Goal: Use online tool/utility: Utilize a website feature to perform a specific function

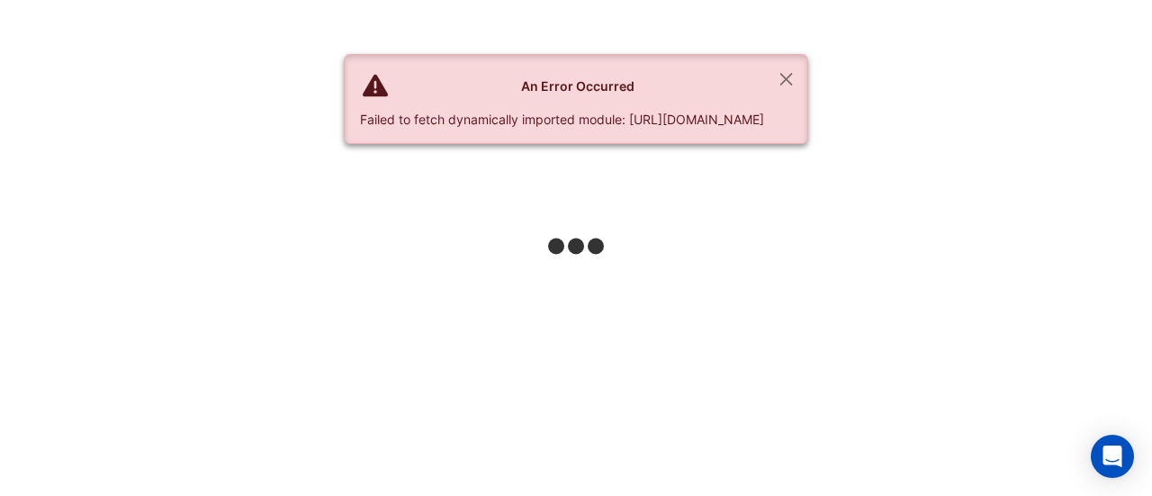
click at [203, 0] on html "An Error Occurred Failed to fetch dynamically imported module: [URL][DOMAIN_NAM…" at bounding box center [576, 0] width 1152 height 0
click at [807, 81] on button "Close" at bounding box center [786, 79] width 41 height 49
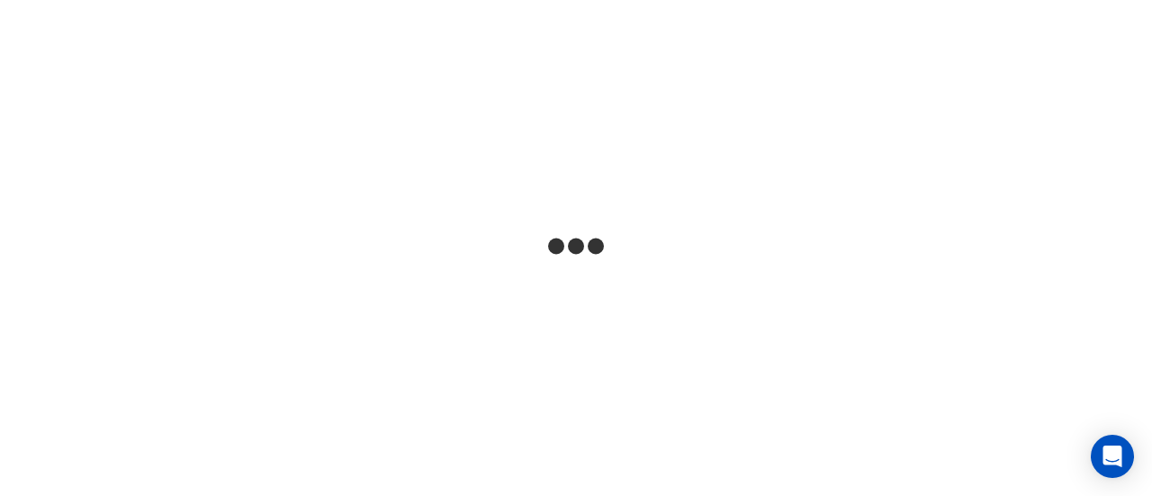
click at [362, 0] on html at bounding box center [576, 0] width 1152 height 0
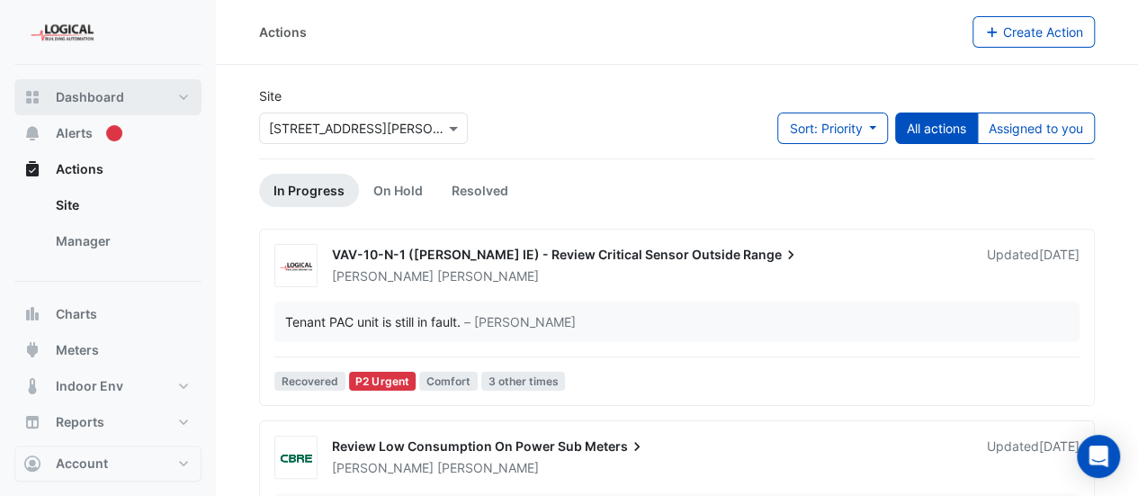
click at [81, 94] on span "Dashboard" at bounding box center [90, 97] width 68 height 18
select select "***"
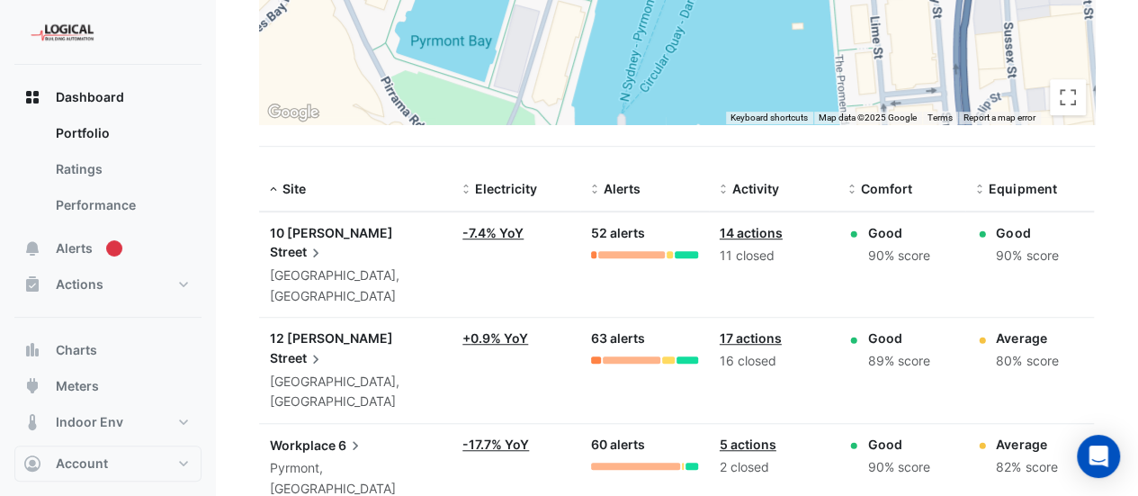
scroll to position [483, 0]
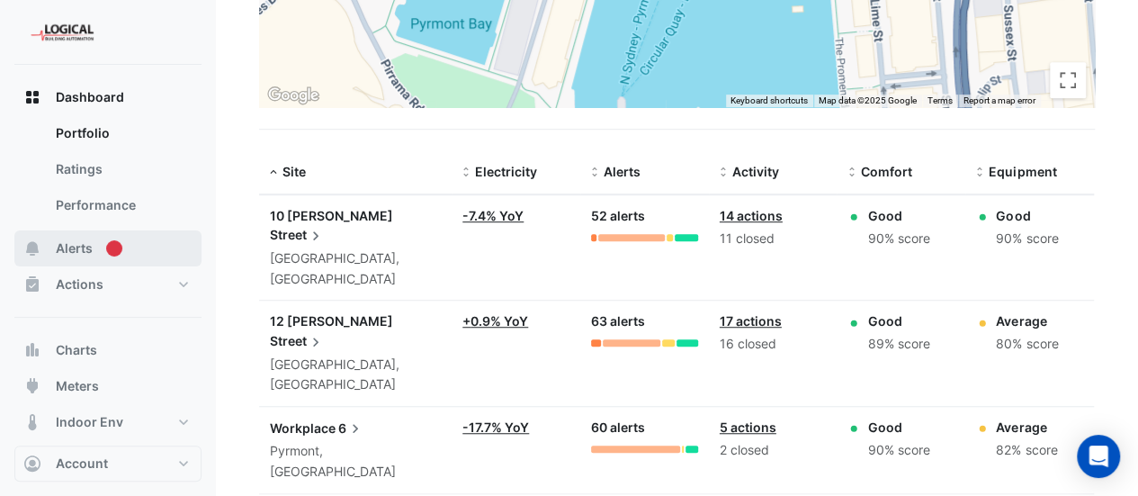
click at [67, 242] on span "Alerts" at bounding box center [74, 248] width 37 height 18
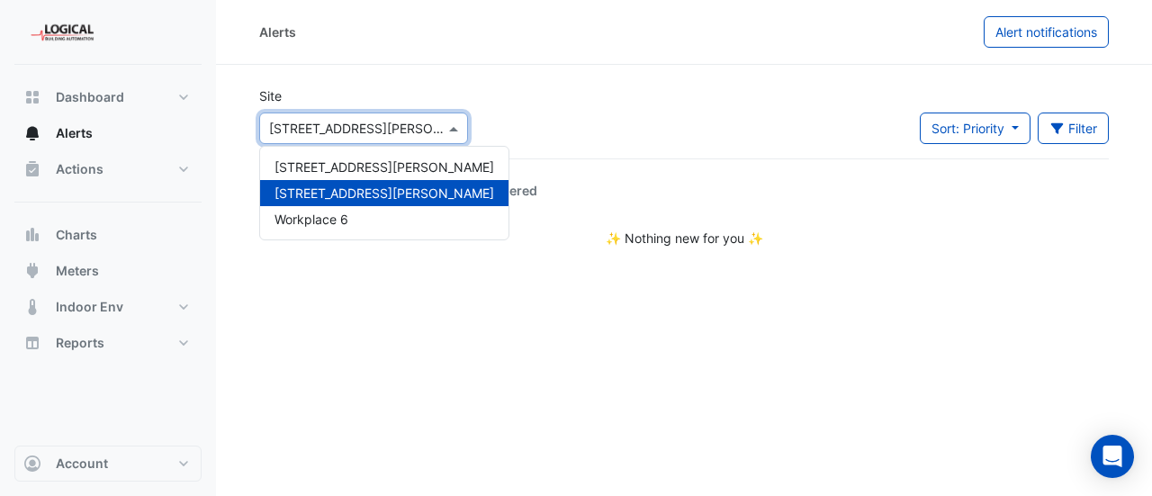
click at [389, 114] on div "Select a Site × [STREET_ADDRESS][PERSON_NAME]" at bounding box center [363, 127] width 209 height 31
click at [342, 174] on span "[STREET_ADDRESS][PERSON_NAME]" at bounding box center [384, 166] width 220 height 15
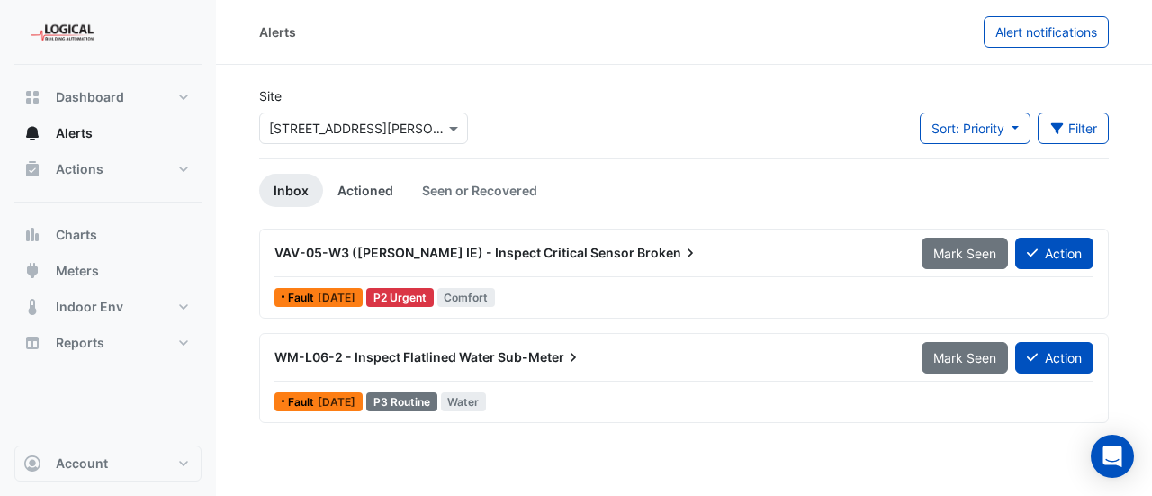
click at [364, 191] on link "Actioned" at bounding box center [365, 190] width 85 height 33
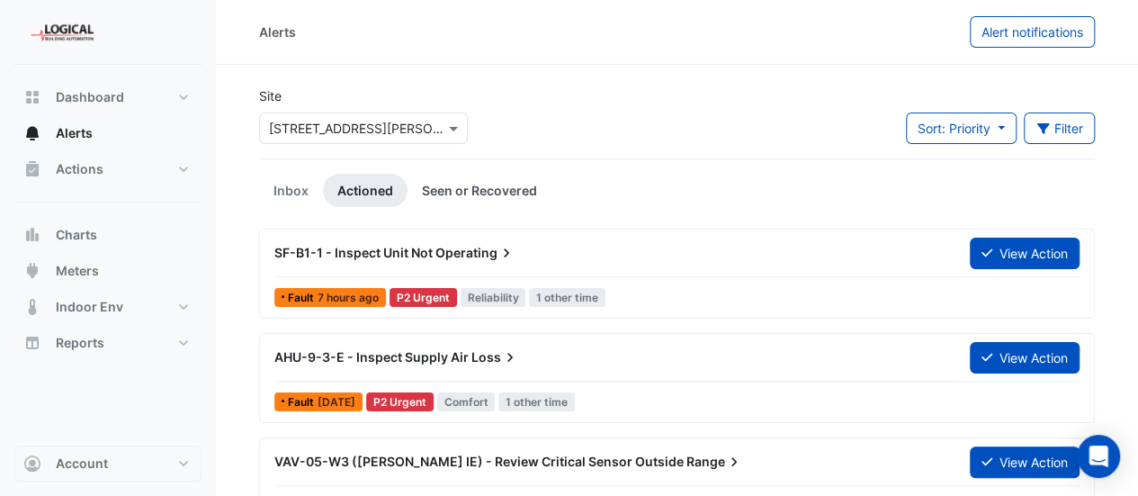
click at [474, 188] on link "Seen or Recovered" at bounding box center [480, 190] width 144 height 33
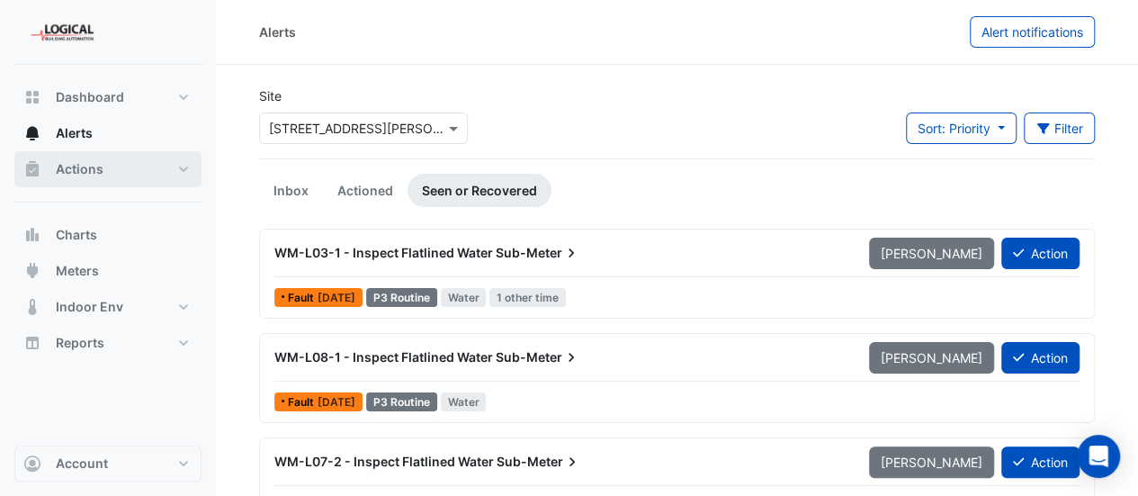
click at [85, 161] on span "Actions" at bounding box center [80, 169] width 48 height 18
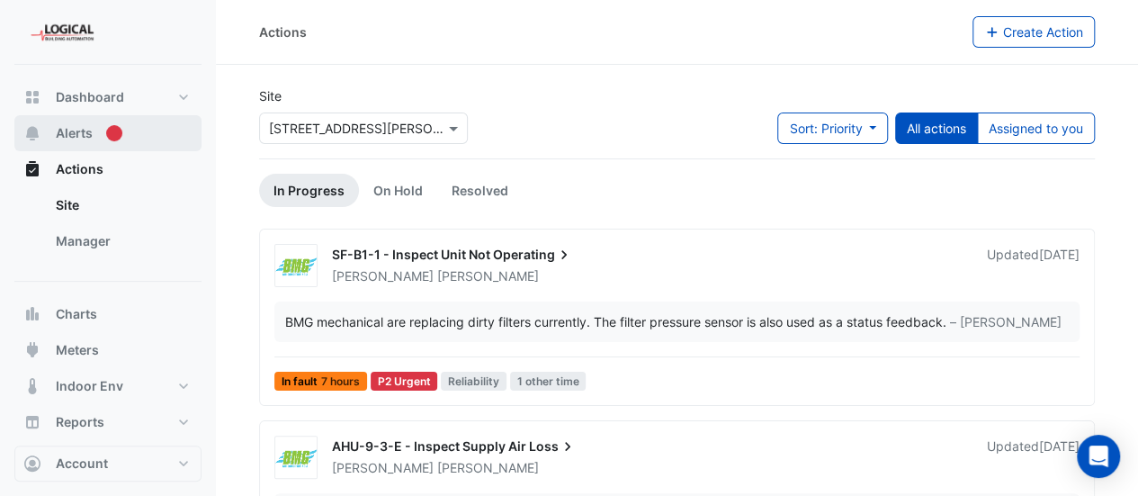
click at [79, 136] on span "Alerts" at bounding box center [74, 133] width 37 height 18
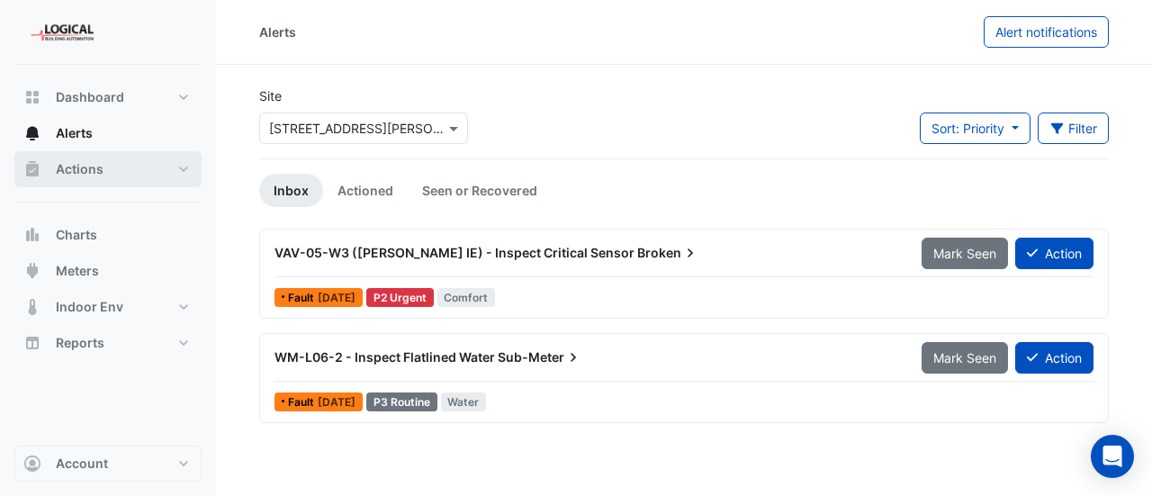
click at [85, 175] on span "Actions" at bounding box center [80, 169] width 48 height 18
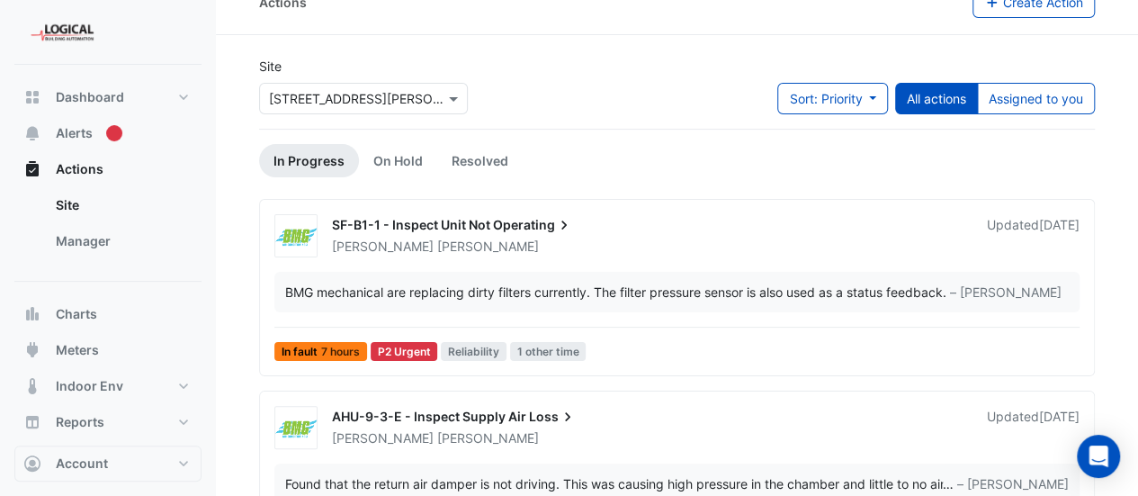
scroll to position [31, 0]
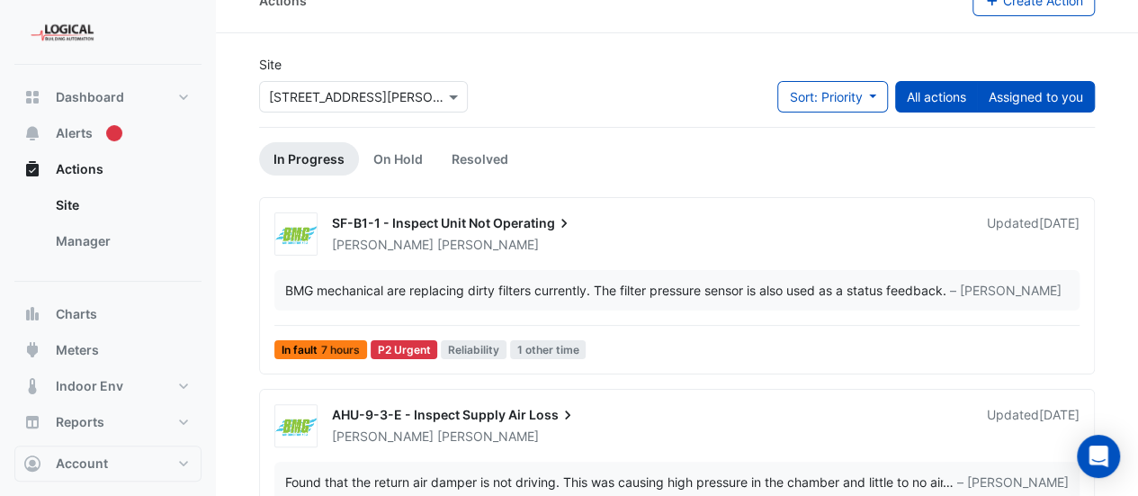
click at [1058, 94] on button "Assigned to you" at bounding box center [1036, 96] width 118 height 31
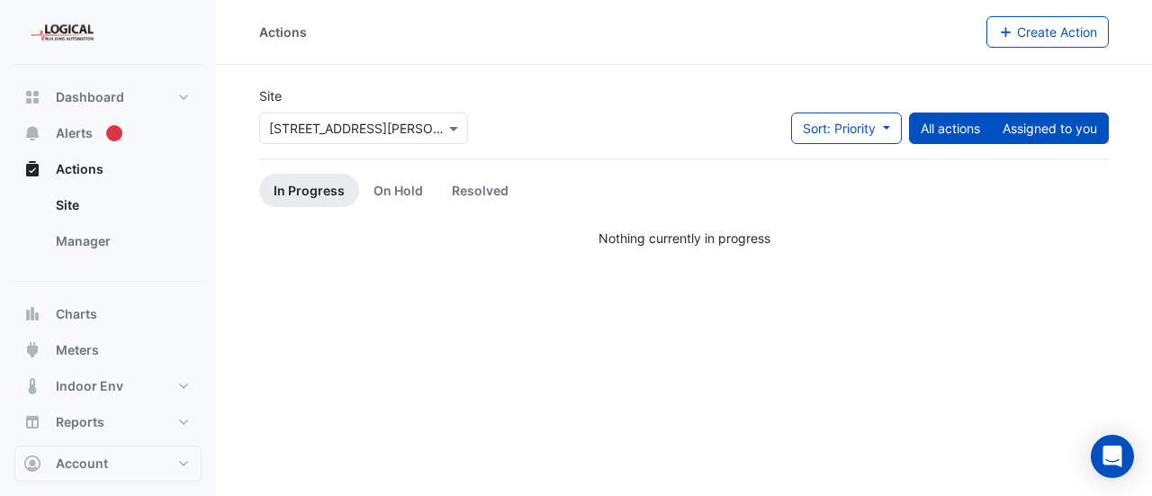
click at [947, 132] on button "All actions" at bounding box center [950, 127] width 83 height 31
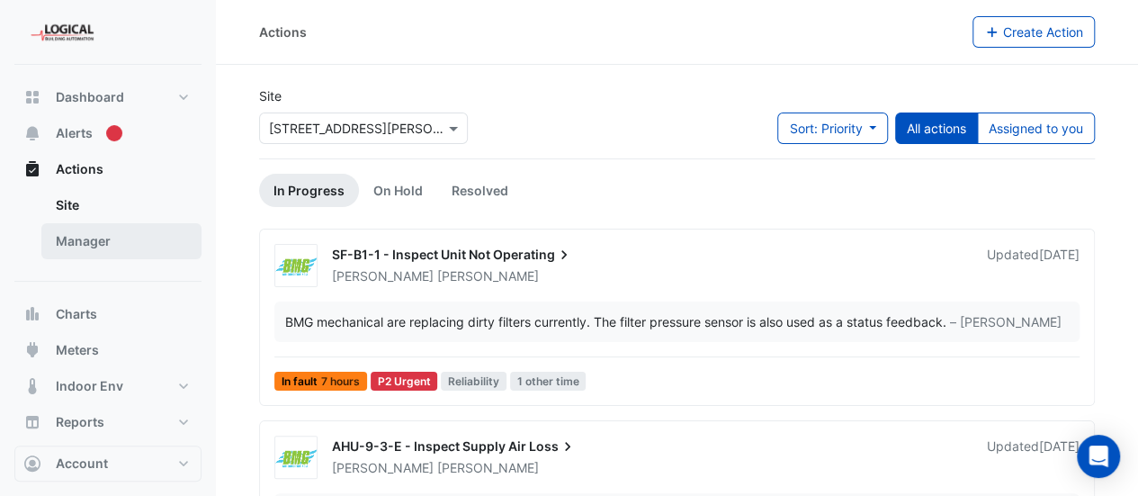
click at [71, 240] on link "Manager" at bounding box center [121, 241] width 160 height 36
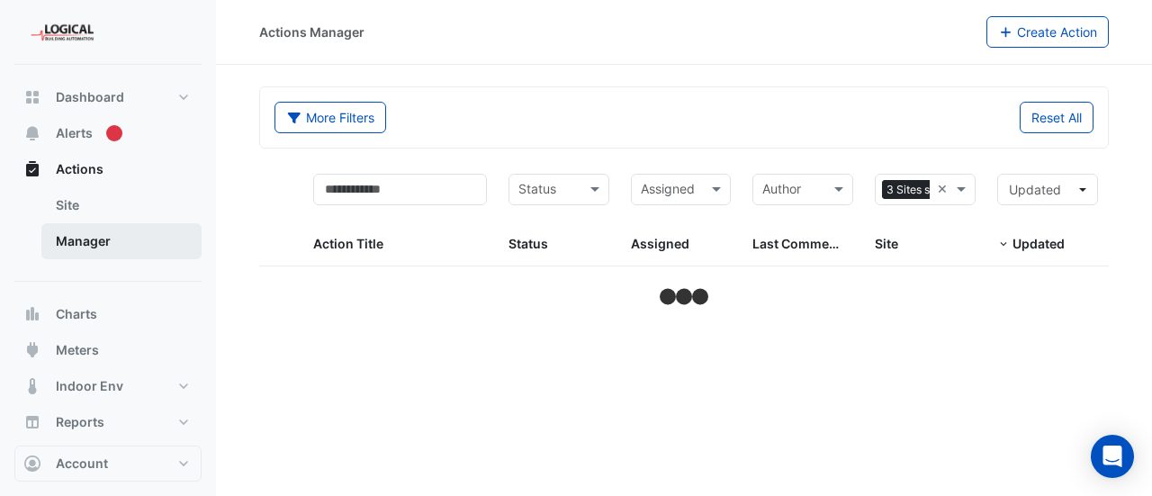
select select "***"
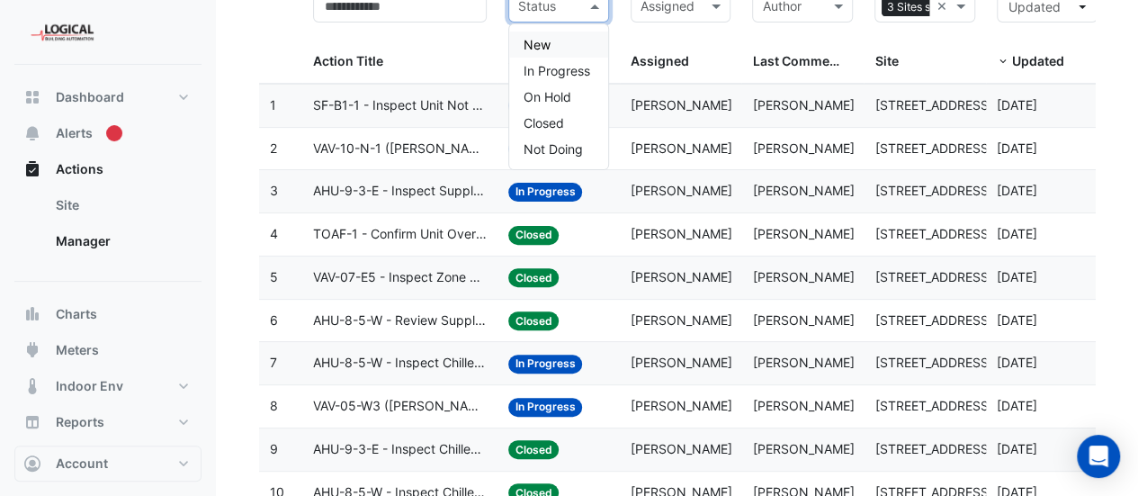
scroll to position [181, 0]
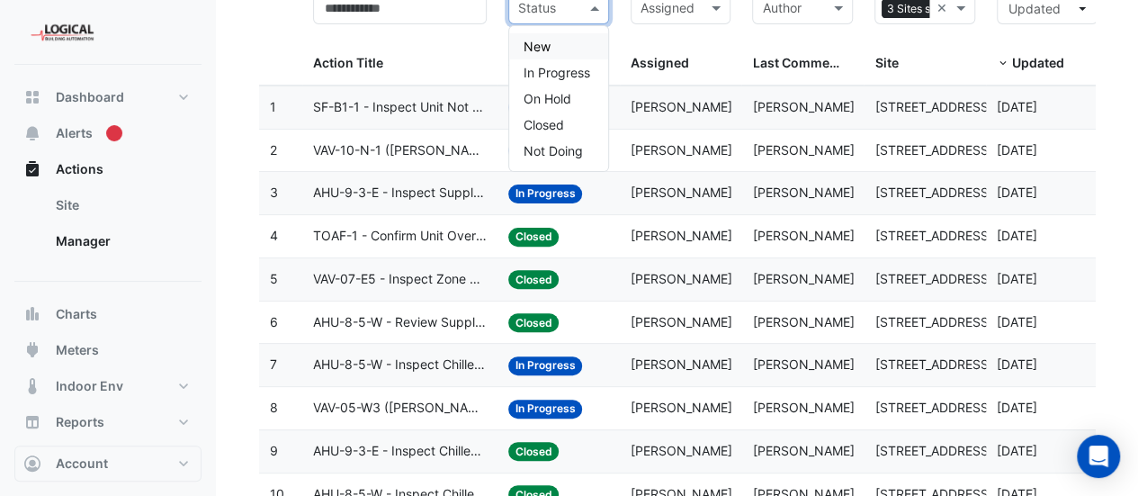
click at [596, 10] on span at bounding box center [597, 8] width 22 height 21
click at [570, 72] on span "In Progress" at bounding box center [557, 72] width 67 height 15
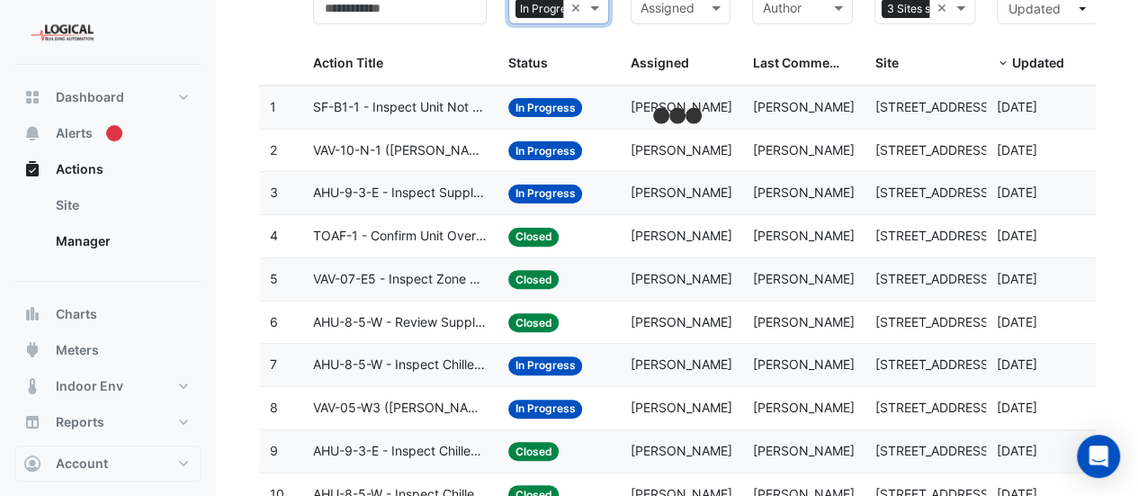
scroll to position [158, 0]
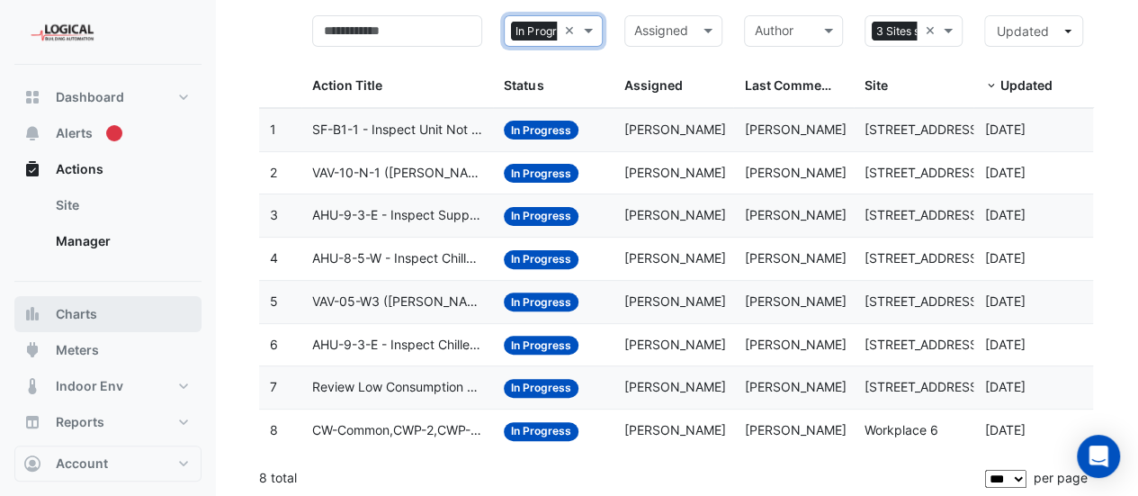
click at [72, 318] on span "Charts" at bounding box center [76, 314] width 41 height 18
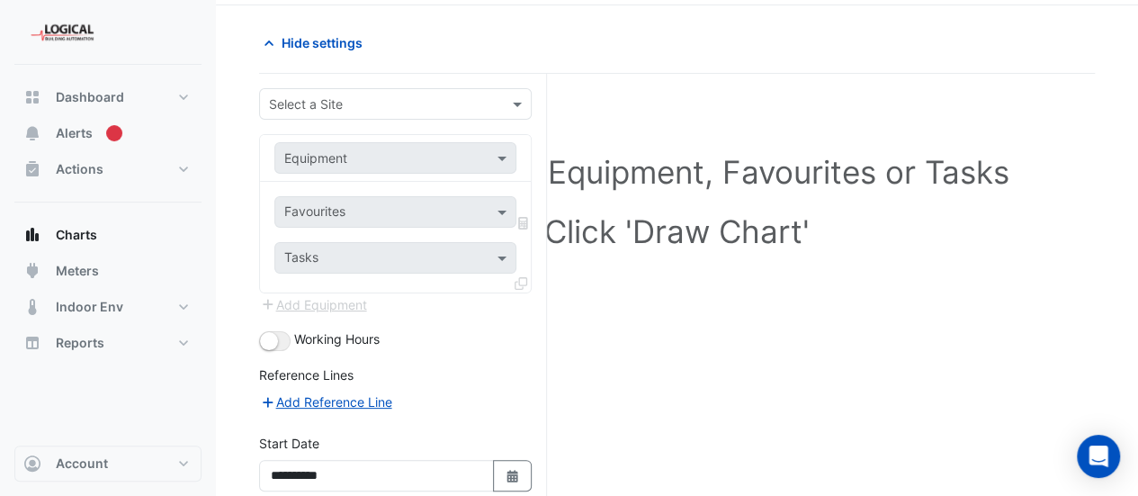
scroll to position [54, 0]
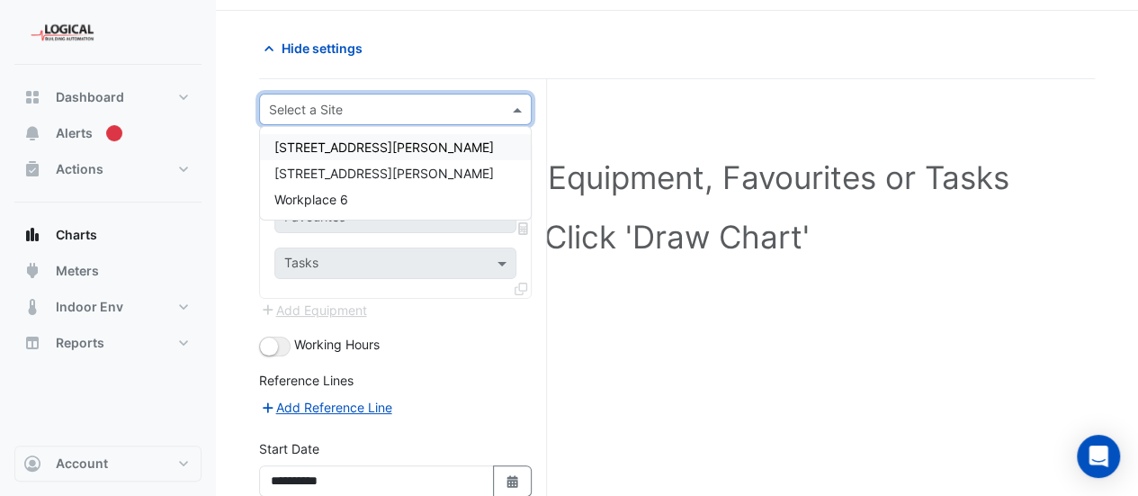
click at [403, 119] on div "Select a Site" at bounding box center [395, 109] width 273 height 31
click at [368, 174] on span "[STREET_ADDRESS][PERSON_NAME]" at bounding box center [384, 173] width 220 height 15
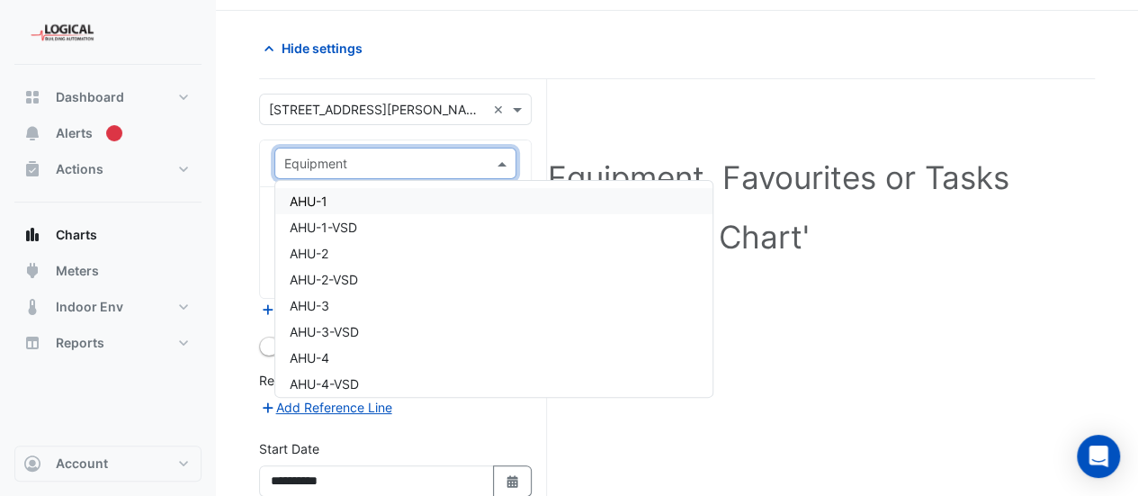
click at [319, 156] on input "text" at bounding box center [377, 164] width 186 height 19
click at [319, 224] on span "AHU-1-VSD" at bounding box center [323, 227] width 67 height 15
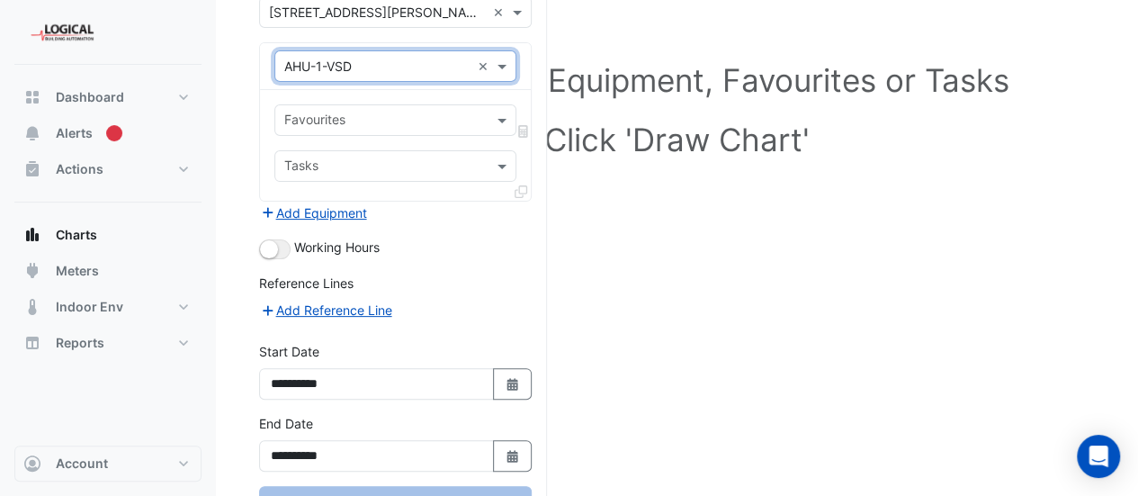
scroll to position [216, 0]
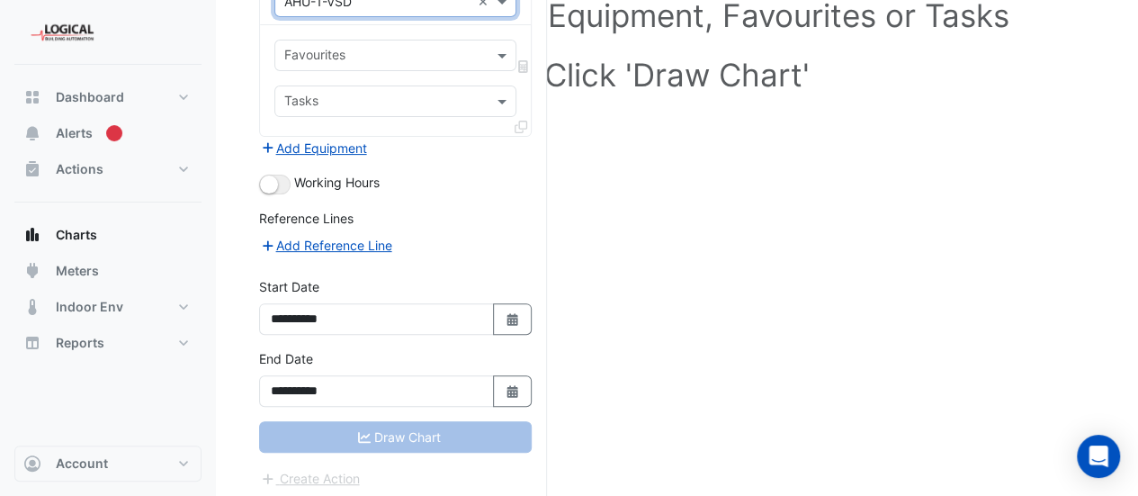
click at [370, 98] on input "text" at bounding box center [385, 103] width 202 height 19
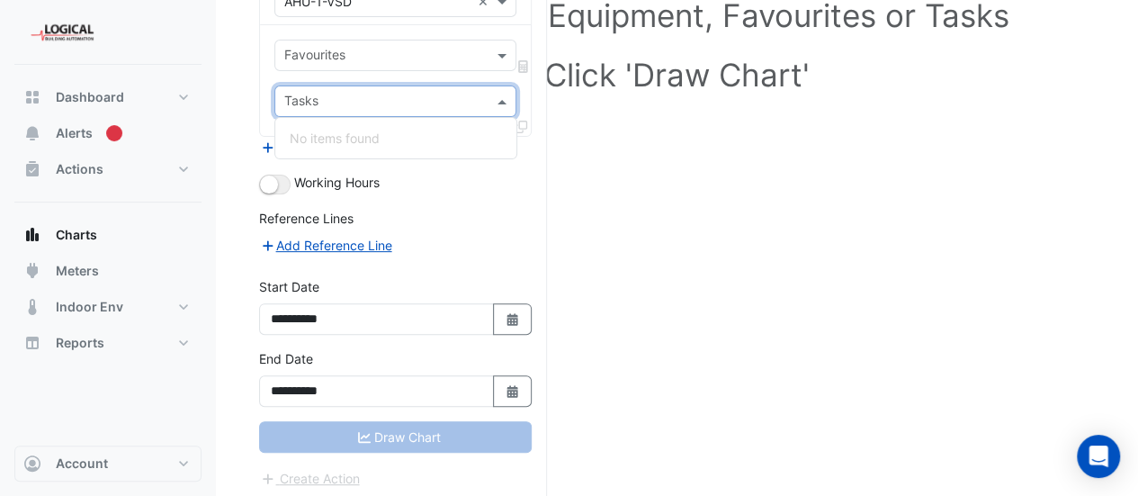
click at [370, 98] on input "text" at bounding box center [385, 103] width 202 height 19
click at [392, 63] on input "text" at bounding box center [385, 57] width 202 height 19
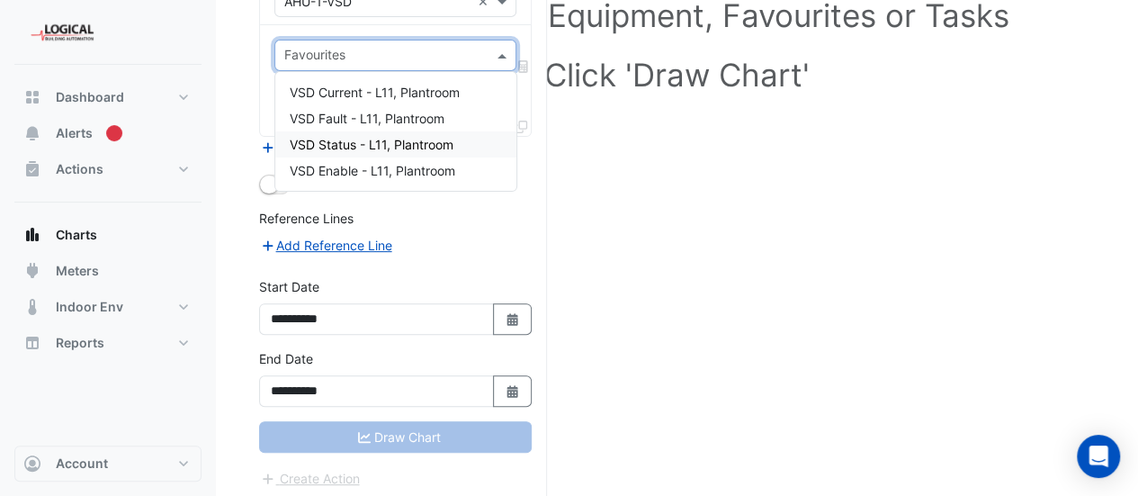
click at [389, 140] on span "VSD Status - L11, Plantroom" at bounding box center [372, 144] width 164 height 15
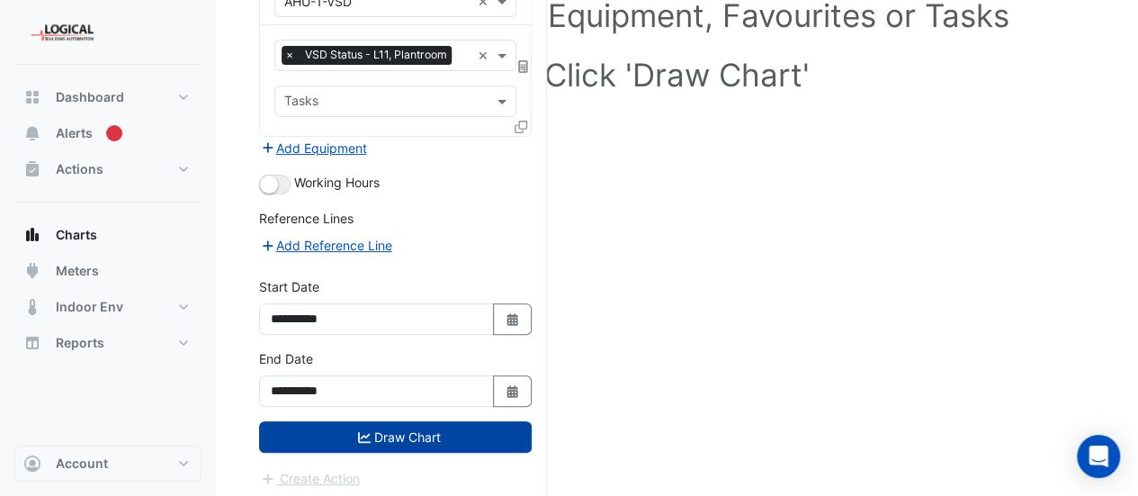
click at [412, 438] on button "Draw Chart" at bounding box center [395, 436] width 273 height 31
